Goal: Task Accomplishment & Management: Use online tool/utility

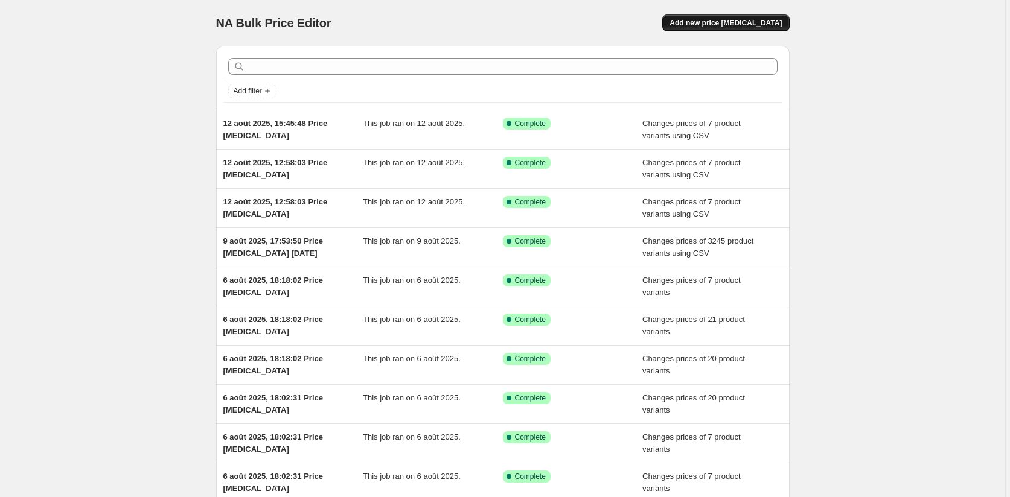
click at [760, 21] on span "Add new price [MEDICAL_DATA]" at bounding box center [725, 23] width 112 height 10
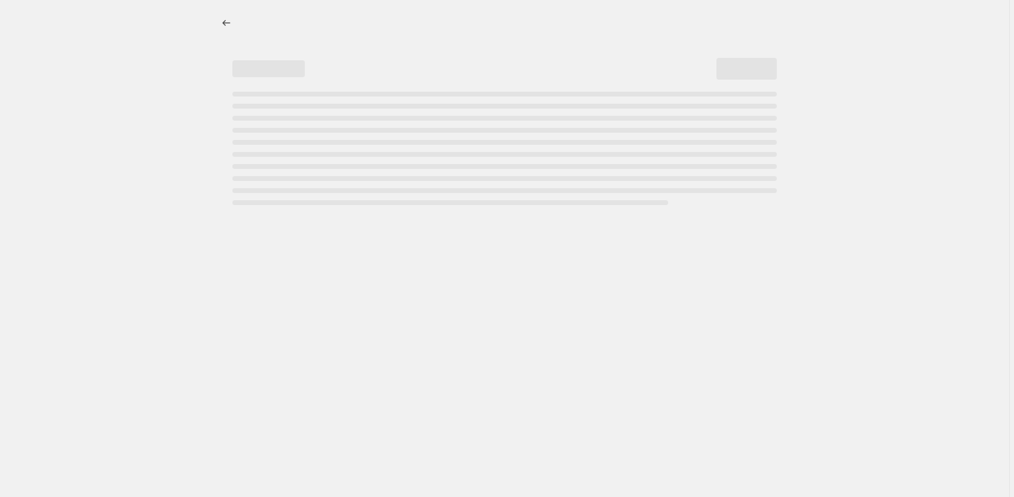
select select "percentage"
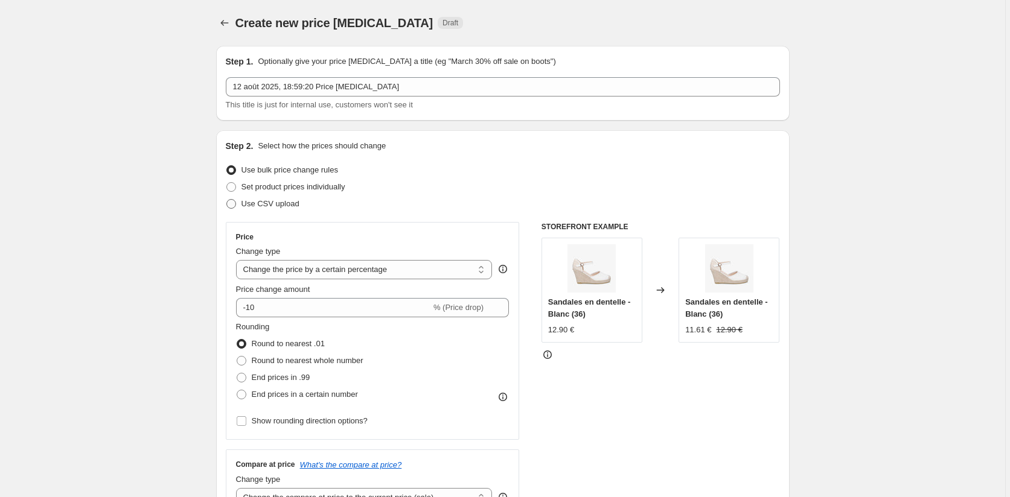
click at [231, 205] on span at bounding box center [231, 204] width 10 height 10
click at [227, 200] on input "Use CSV upload" at bounding box center [226, 199] width 1 height 1
radio input "true"
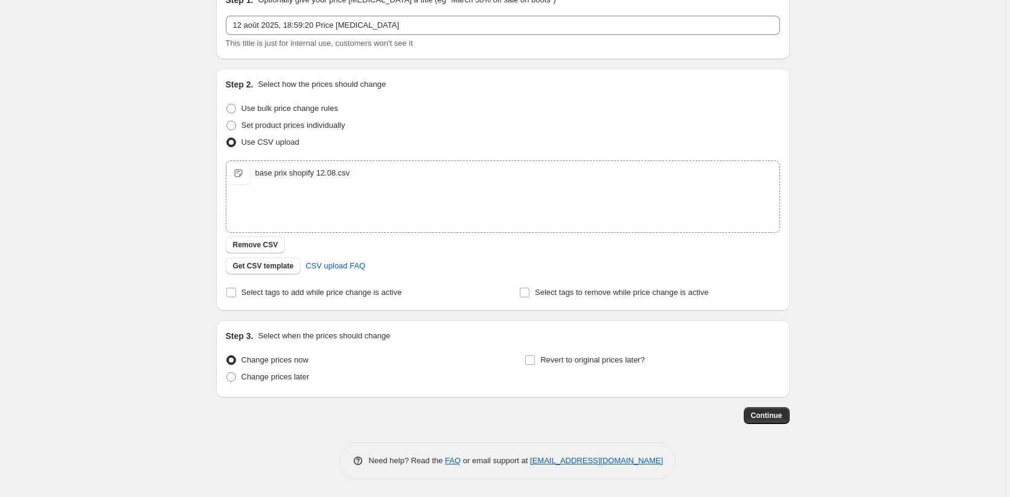
scroll to position [62, 0]
click at [774, 415] on span "Continue" at bounding box center [766, 415] width 31 height 10
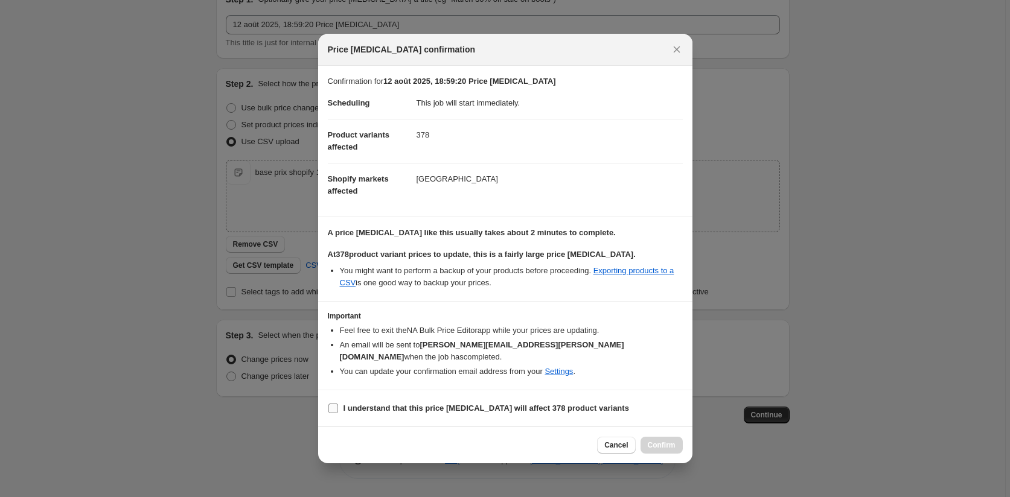
click at [331, 404] on input "I understand that this price [MEDICAL_DATA] will affect 378 product variants" at bounding box center [333, 409] width 10 height 10
checkbox input "true"
click at [663, 440] on span "Confirm" at bounding box center [661, 445] width 28 height 10
